Goal: Register for event/course

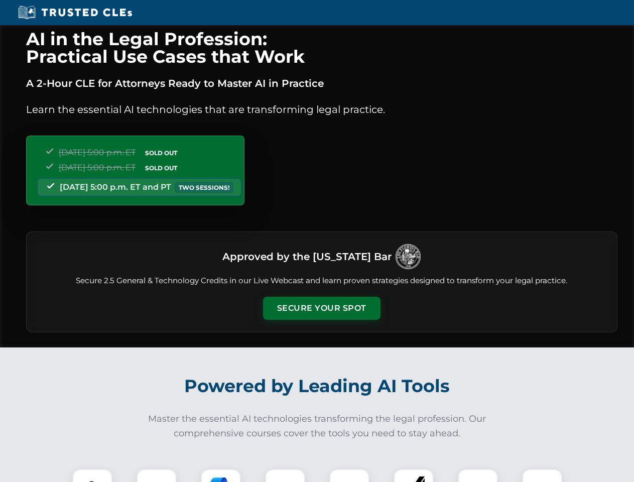
click at [321, 308] on button "Secure Your Spot" at bounding box center [321, 308] width 117 height 23
click at [92, 475] on img at bounding box center [92, 488] width 29 height 29
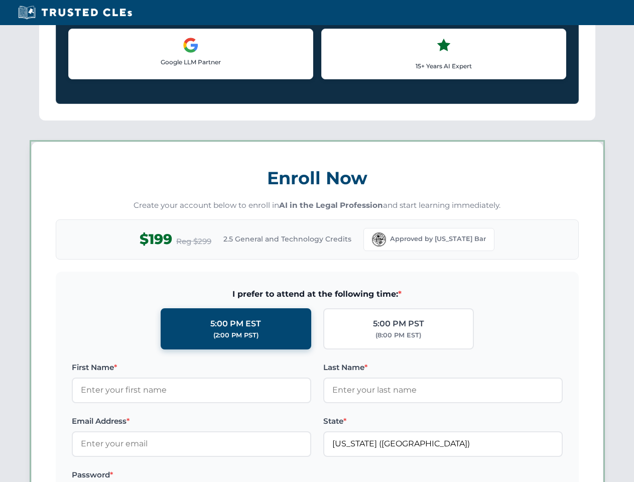
click at [221, 475] on label "Password *" at bounding box center [191, 475] width 239 height 12
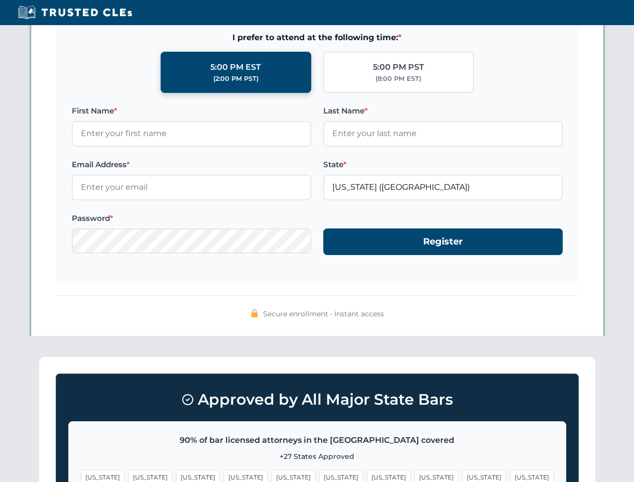
click at [462, 475] on span "[US_STATE]" at bounding box center [484, 477] width 44 height 15
